Goal: Task Accomplishment & Management: Use online tool/utility

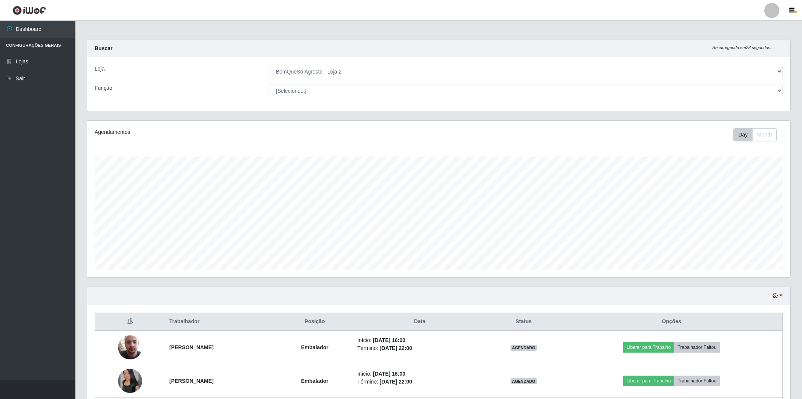
select select "214"
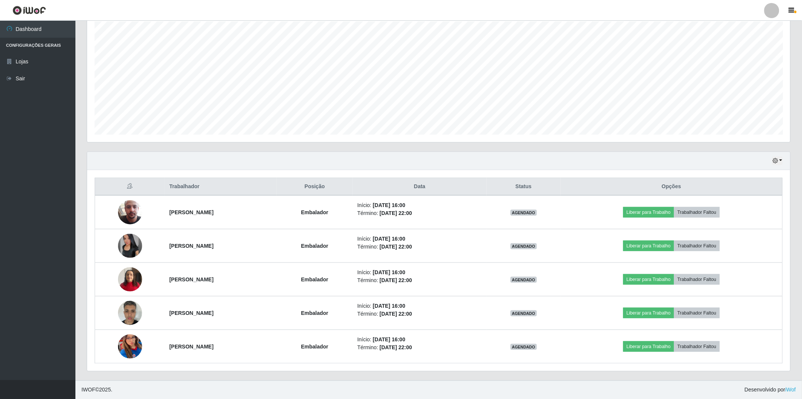
scroll to position [156, 703]
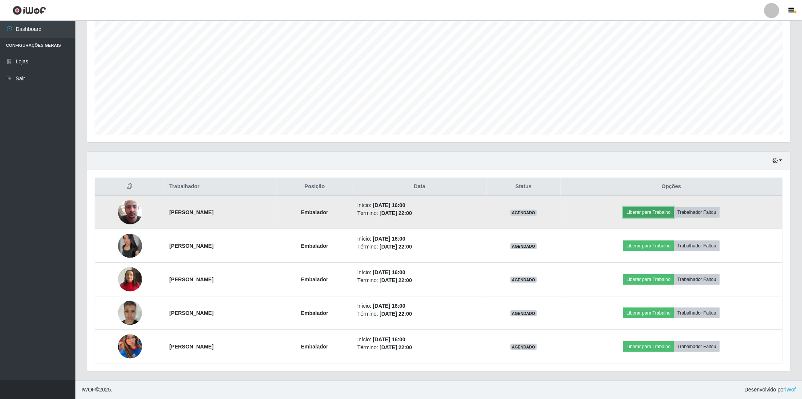
click at [646, 210] on button "Liberar para Trabalho" at bounding box center [648, 212] width 51 height 11
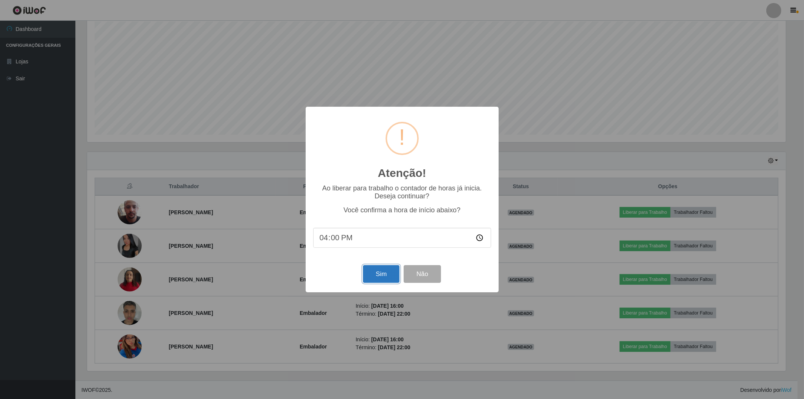
click at [371, 279] on button "Sim" at bounding box center [381, 274] width 37 height 18
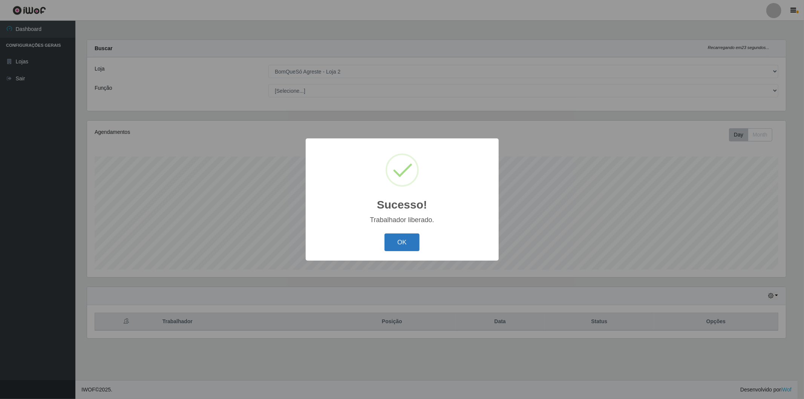
click at [393, 234] on button "OK" at bounding box center [402, 242] width 35 height 18
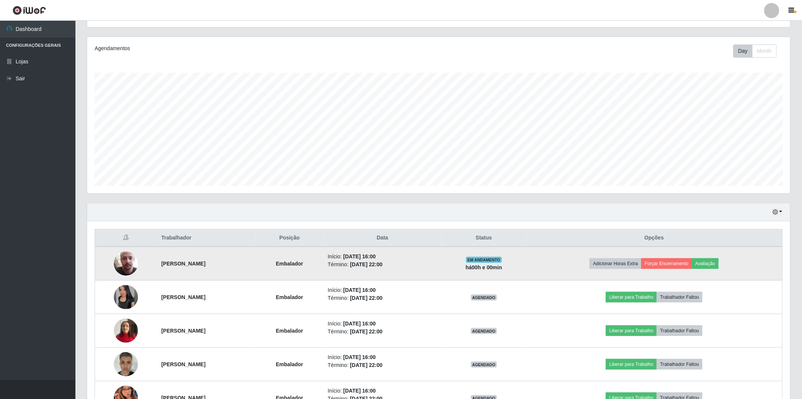
scroll to position [135, 0]
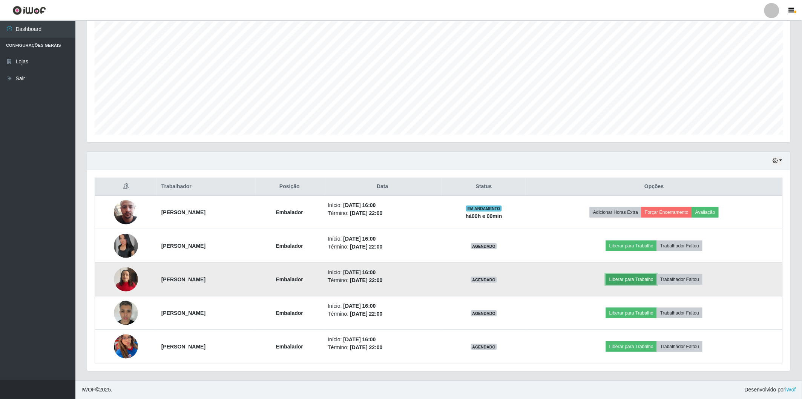
click at [637, 281] on button "Liberar para Trabalho" at bounding box center [631, 279] width 51 height 11
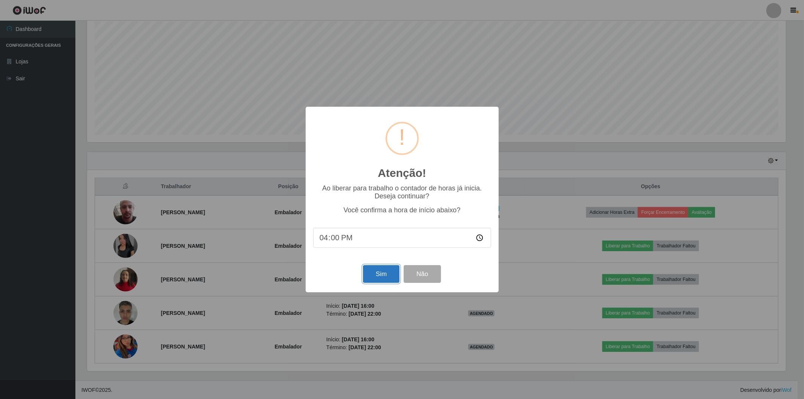
click at [378, 278] on button "Sim" at bounding box center [381, 274] width 37 height 18
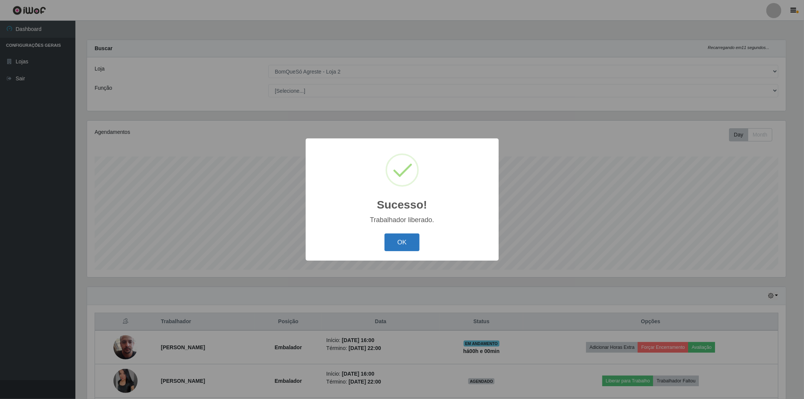
click at [404, 239] on button "OK" at bounding box center [402, 242] width 35 height 18
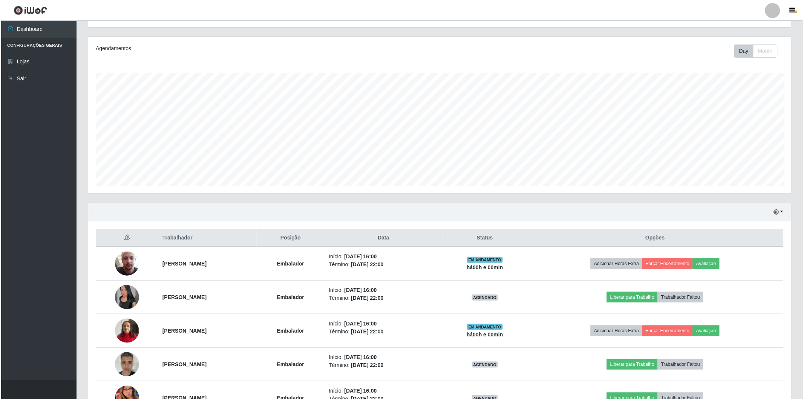
scroll to position [126, 0]
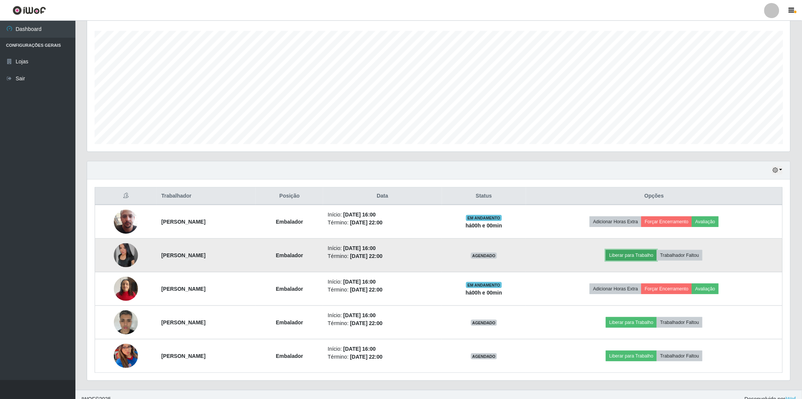
click at [646, 254] on button "Liberar para Trabalho" at bounding box center [631, 255] width 51 height 11
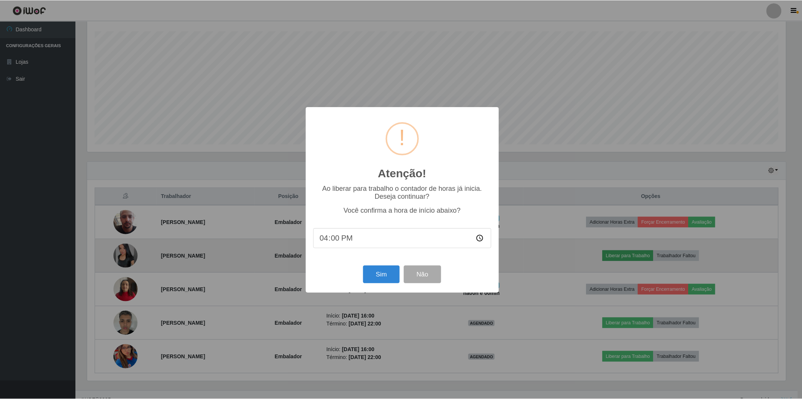
scroll to position [156, 699]
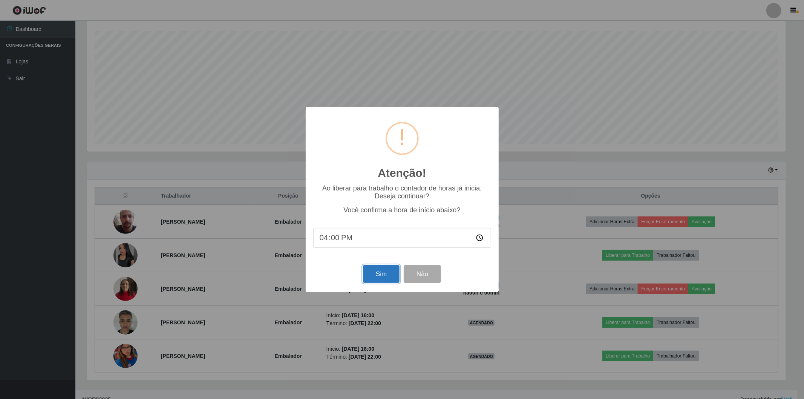
click at [394, 277] on button "Sim" at bounding box center [381, 274] width 37 height 18
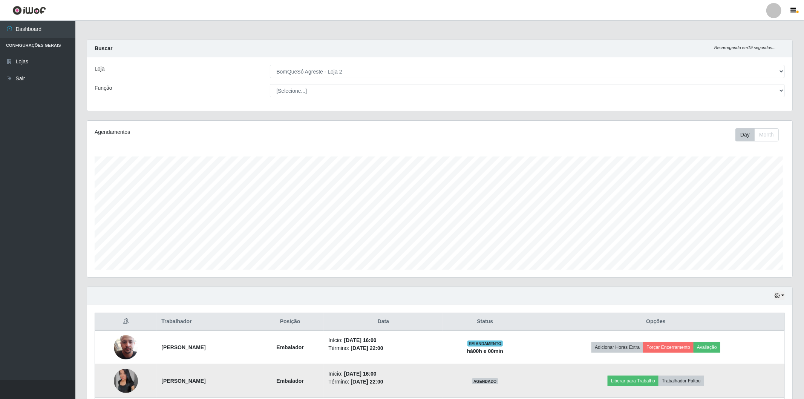
scroll to position [0, 0]
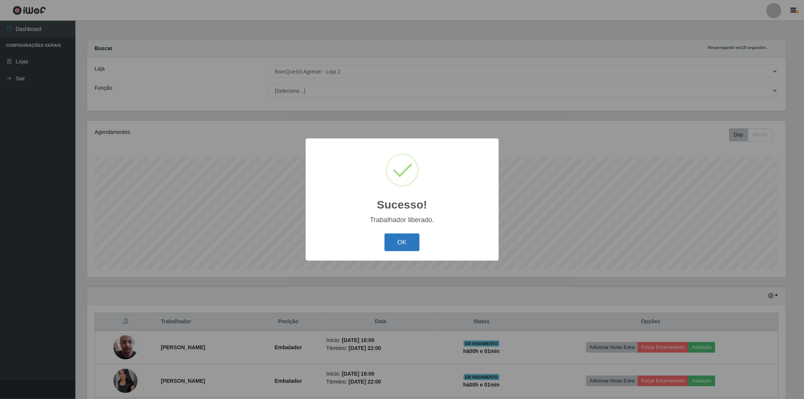
click at [411, 243] on button "OK" at bounding box center [402, 242] width 35 height 18
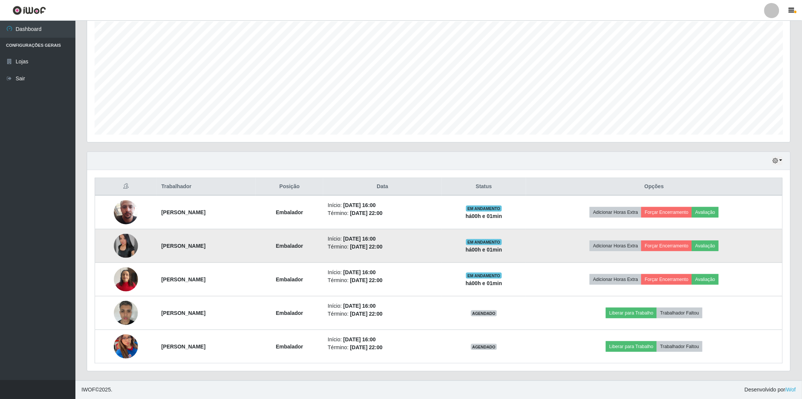
click at [115, 246] on img at bounding box center [126, 246] width 24 height 24
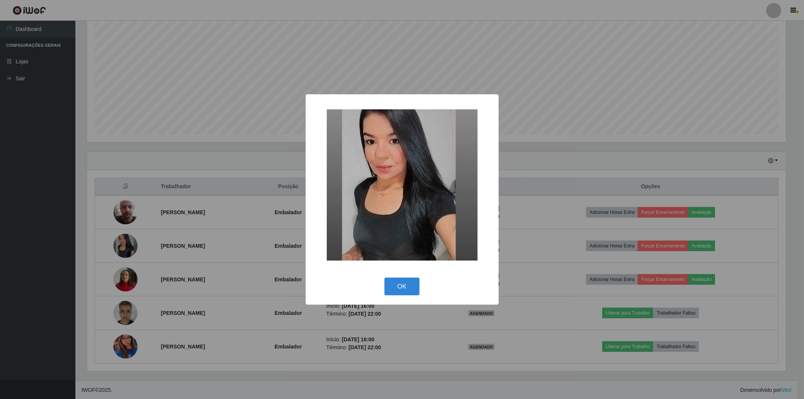
click at [117, 246] on div "× OK Cancel" at bounding box center [402, 199] width 804 height 399
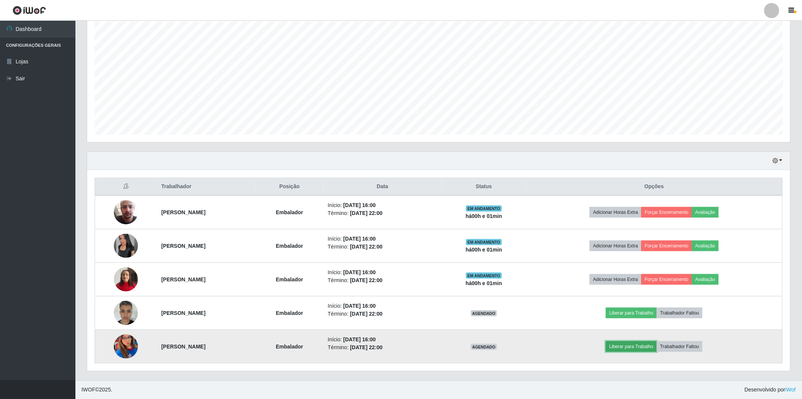
click at [643, 343] on button "Liberar para Trabalho" at bounding box center [631, 346] width 51 height 11
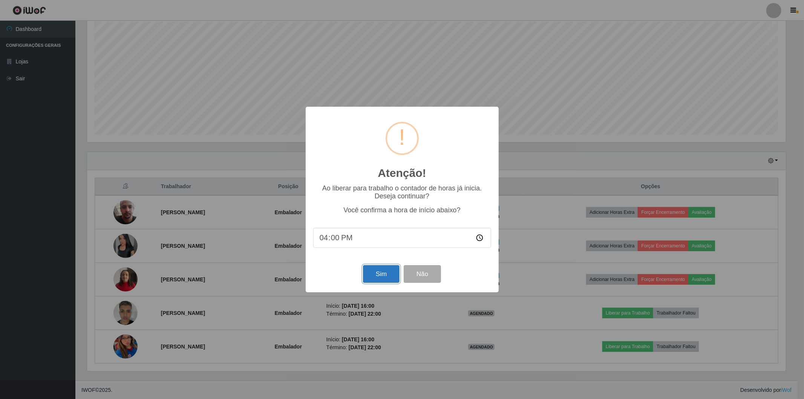
click at [376, 274] on button "Sim" at bounding box center [381, 274] width 37 height 18
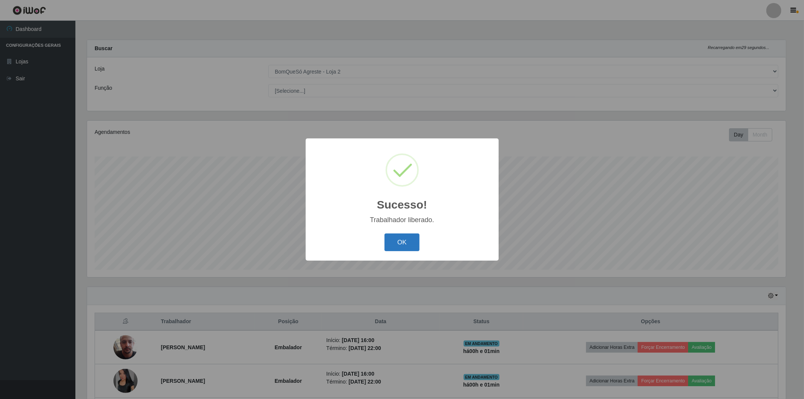
click at [401, 238] on button "OK" at bounding box center [402, 242] width 35 height 18
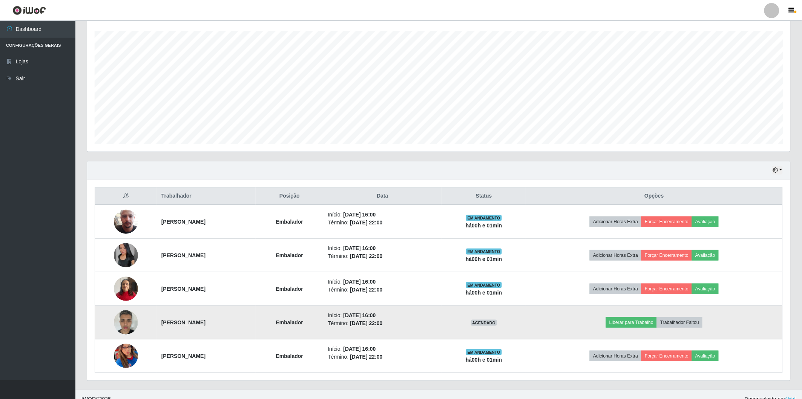
click at [116, 322] on img at bounding box center [126, 322] width 24 height 32
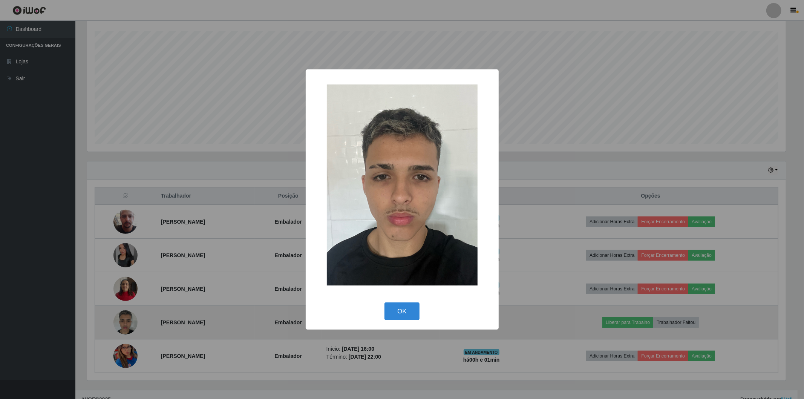
click at [116, 322] on div "× OK Cancel" at bounding box center [402, 199] width 804 height 399
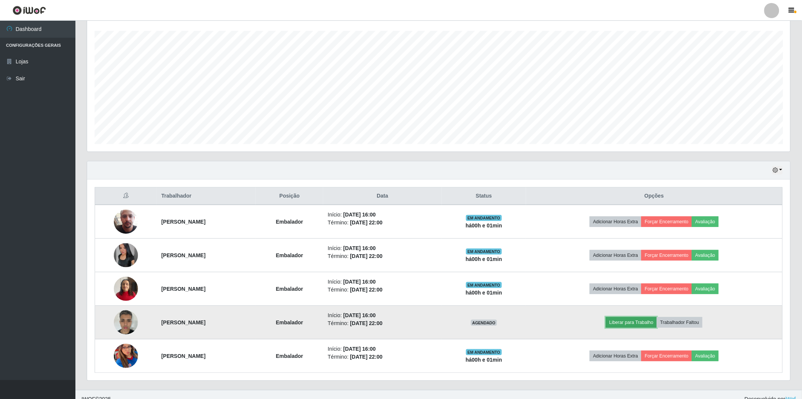
click at [636, 319] on button "Liberar para Trabalho" at bounding box center [631, 322] width 51 height 11
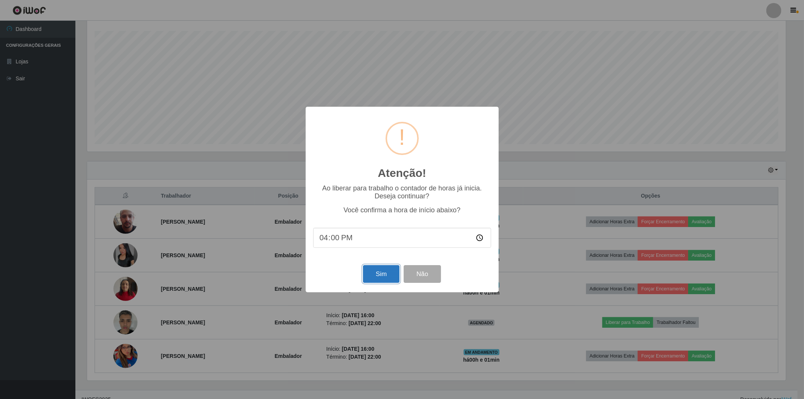
click at [379, 277] on button "Sim" at bounding box center [381, 274] width 37 height 18
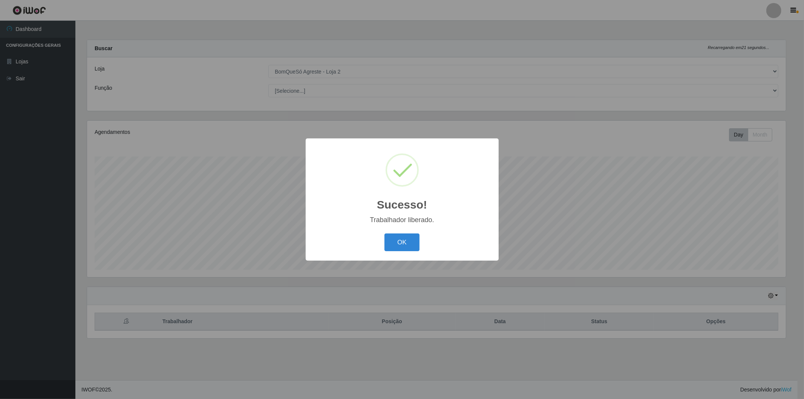
drag, startPoint x: 386, startPoint y: 235, endPoint x: 393, endPoint y: 241, distance: 9.4
click at [388, 236] on button "OK" at bounding box center [402, 242] width 35 height 18
